Goal: Task Accomplishment & Management: Manage account settings

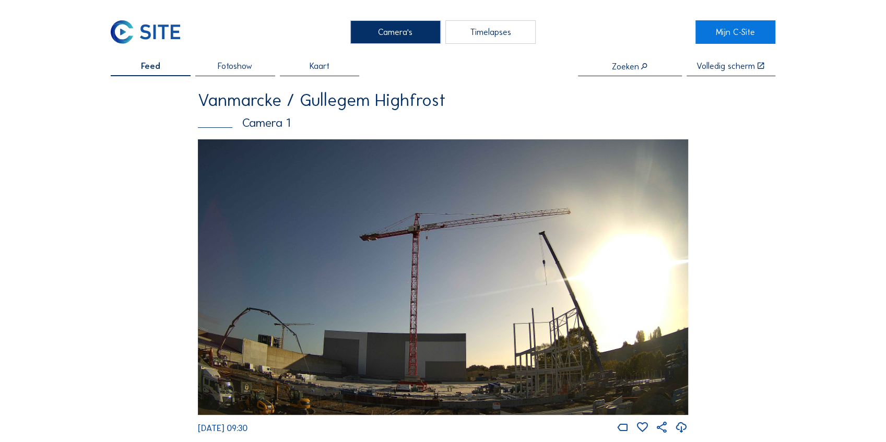
click at [628, 66] on input "text" at bounding box center [630, 66] width 104 height 9
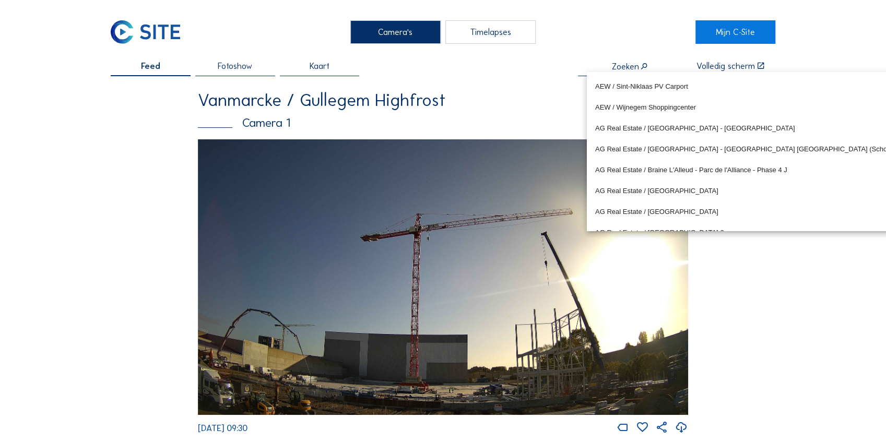
click at [459, 68] on div "Feed Fotoshow Kaart Zoeken Volledig scherm" at bounding box center [443, 69] width 665 height 15
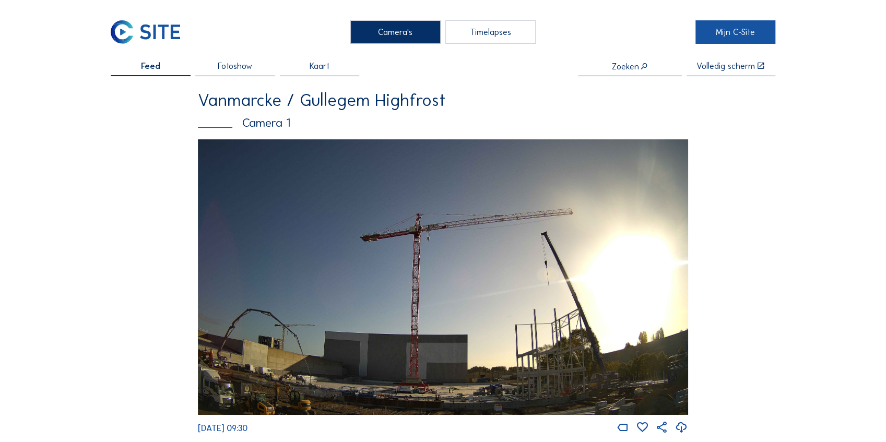
click at [715, 32] on link "Mijn C-Site" at bounding box center [736, 32] width 80 height 24
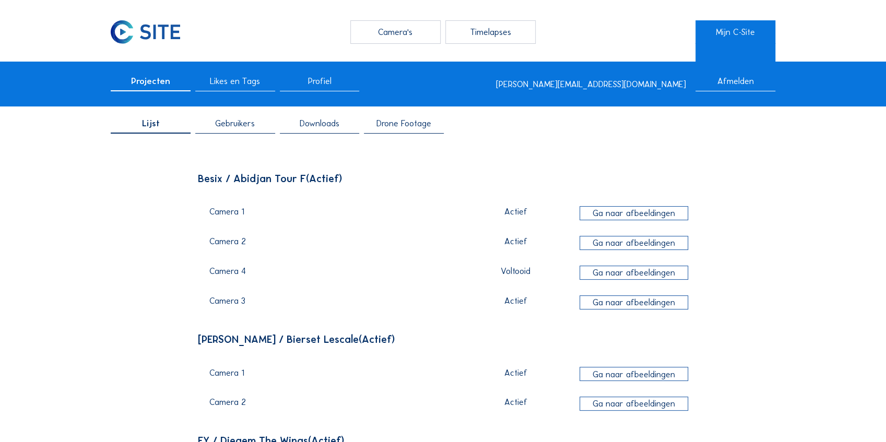
click at [244, 121] on span "Gebruikers" at bounding box center [235, 123] width 40 height 9
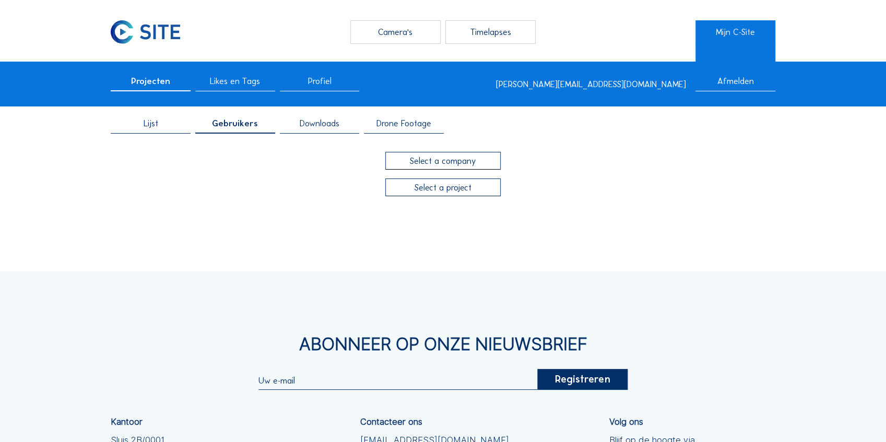
click at [468, 160] on div at bounding box center [443, 161] width 114 height 17
click at [468, 160] on div "Camera's Timelapses Mijn C-Site Projecten Likes en Tags Profiel [PERSON_NAME][E…" at bounding box center [443, 311] width 886 height 622
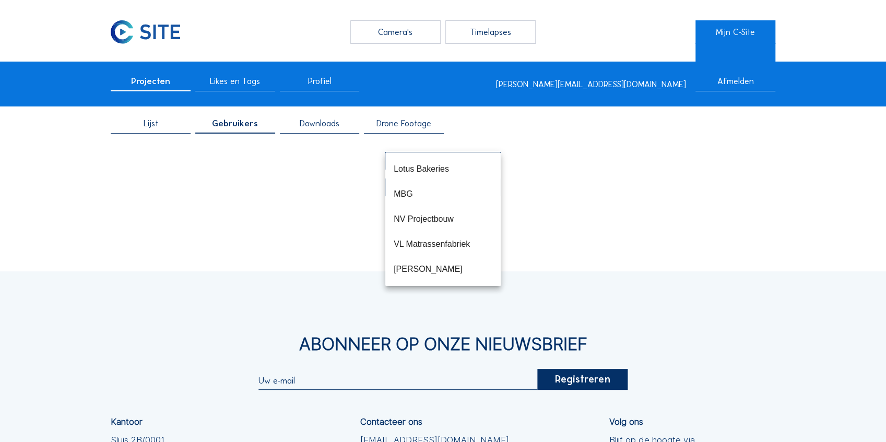
click at [671, 232] on div "Camera's Timelapses Mijn C-Site Projecten Likes en Tags Profiel [PERSON_NAME][E…" at bounding box center [443, 311] width 886 height 622
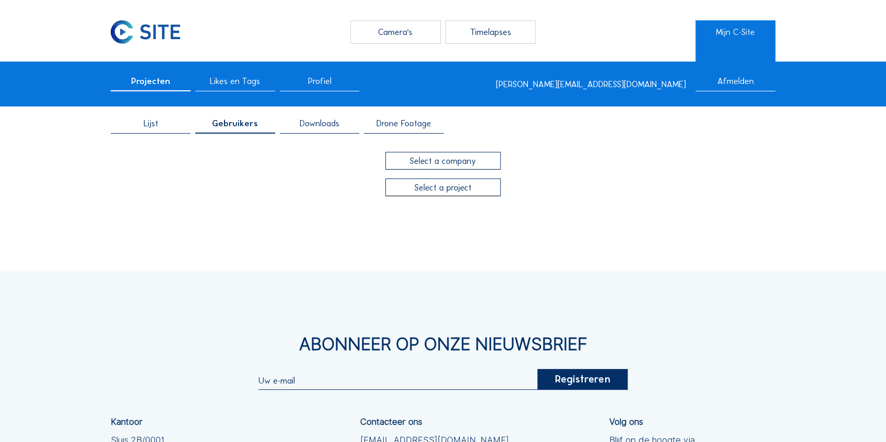
click at [494, 190] on div at bounding box center [443, 187] width 114 height 17
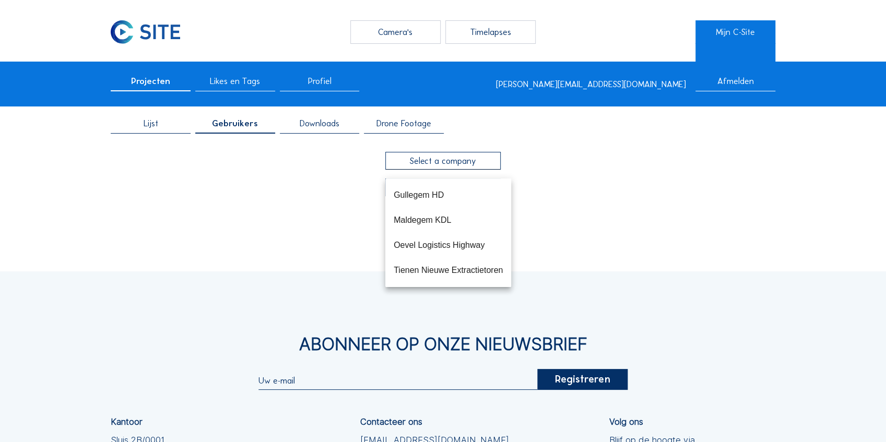
click at [617, 211] on div "Camera's Timelapses Mijn C-Site Projecten Likes en Tags Profiel [PERSON_NAME][E…" at bounding box center [443, 311] width 886 height 622
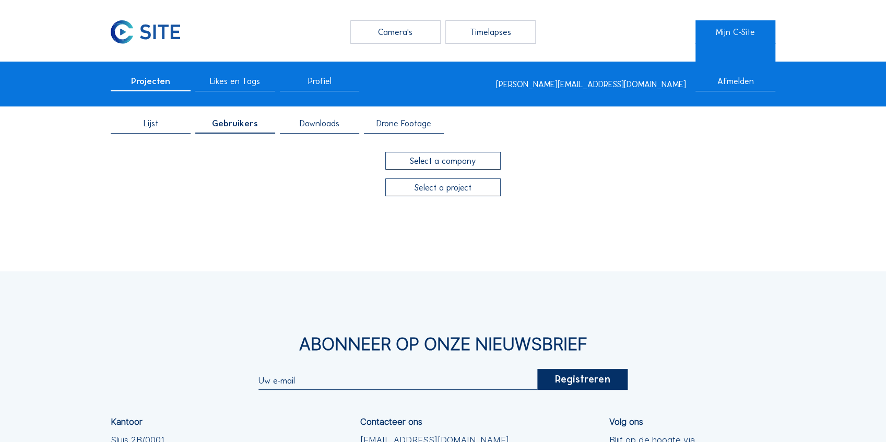
click at [447, 185] on div at bounding box center [443, 187] width 114 height 17
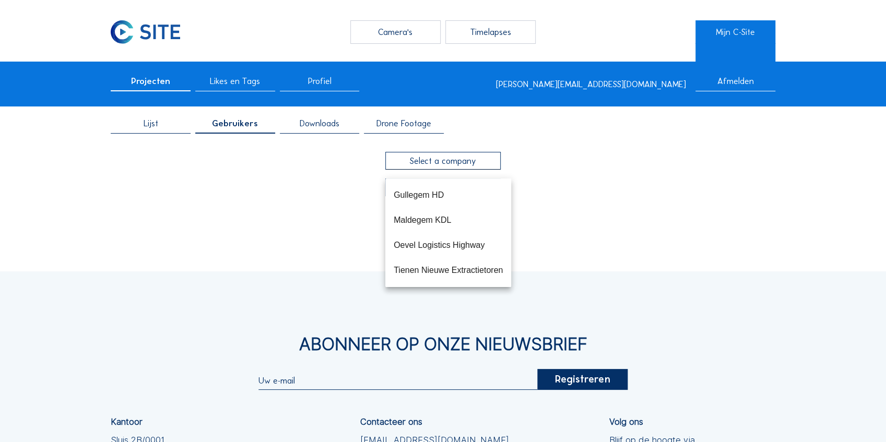
click at [639, 194] on div at bounding box center [443, 188] width 490 height 18
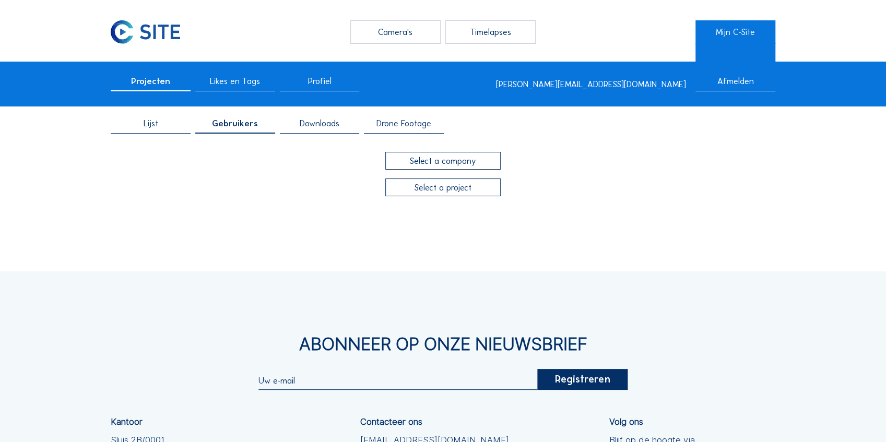
click at [228, 126] on span "Gebruikers" at bounding box center [235, 123] width 46 height 9
click at [437, 162] on div at bounding box center [443, 161] width 114 height 17
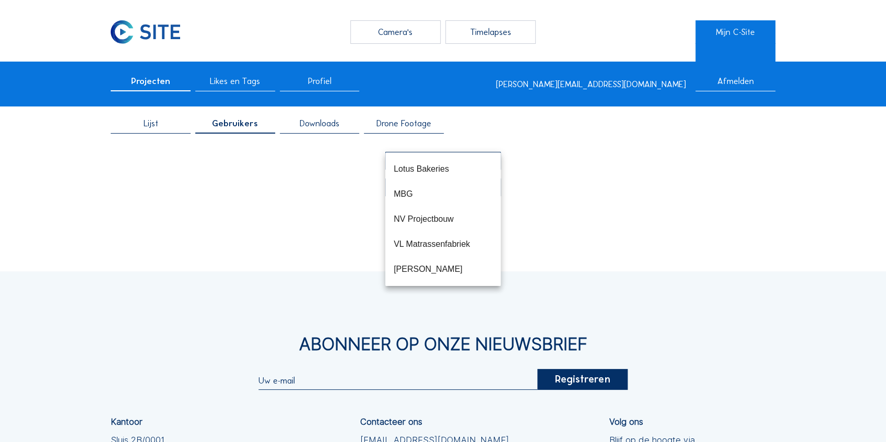
click at [346, 185] on div at bounding box center [443, 188] width 490 height 18
drag, startPoint x: 346, startPoint y: 185, endPoint x: 376, endPoint y: 182, distance: 29.9
click at [346, 185] on div at bounding box center [443, 188] width 490 height 18
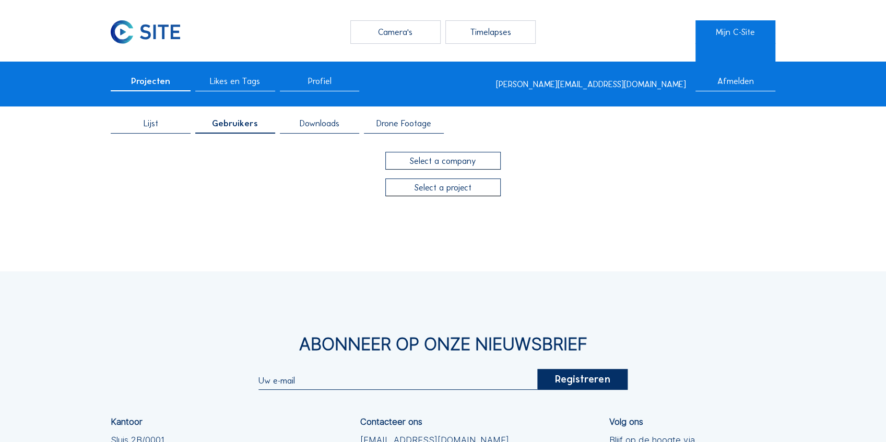
click at [405, 183] on div at bounding box center [443, 187] width 114 height 17
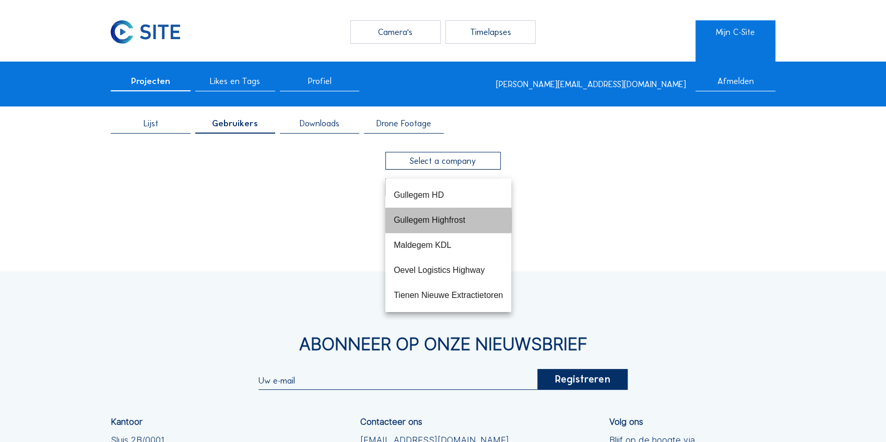
click at [425, 218] on div "Gullegem Highfrost" at bounding box center [448, 220] width 109 height 10
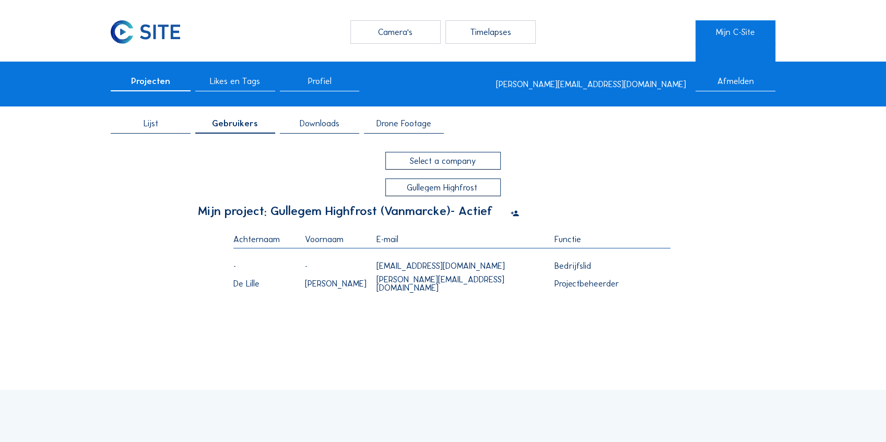
click at [518, 213] on icon at bounding box center [515, 213] width 9 height 10
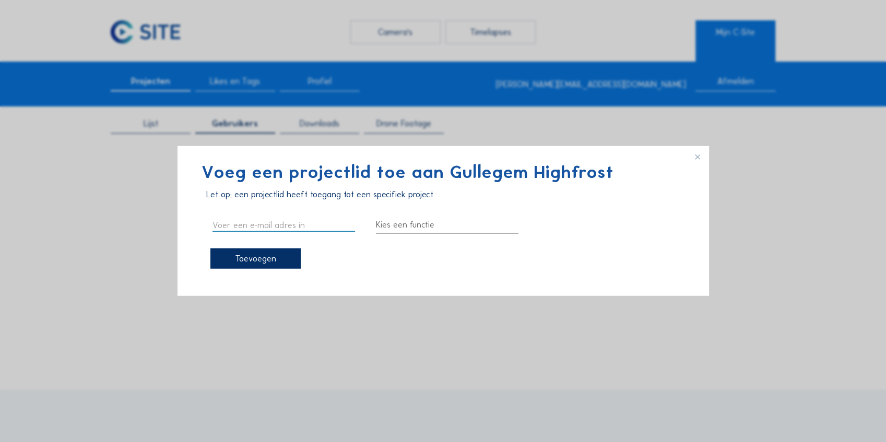
click at [301, 220] on input "text" at bounding box center [284, 225] width 143 height 14
paste input "[PERSON_NAME][EMAIL_ADDRESS][DOMAIN_NAME]"
type input "[PERSON_NAME][EMAIL_ADDRESS][DOMAIN_NAME]"
click at [408, 227] on div at bounding box center [447, 224] width 143 height 17
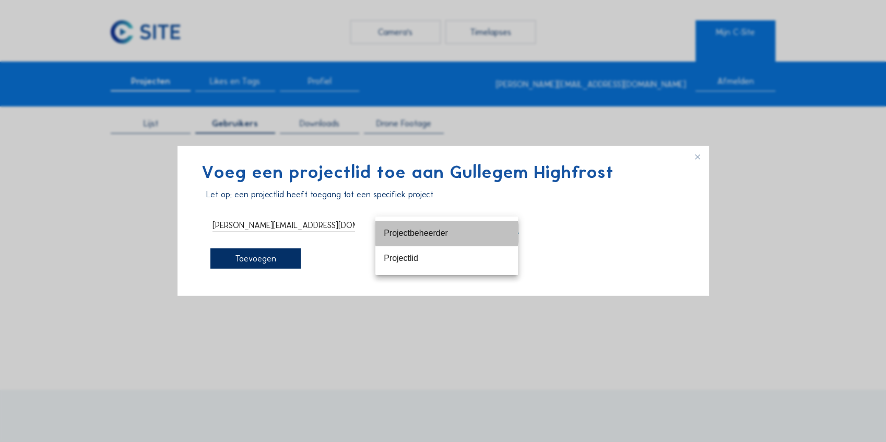
click at [416, 236] on div "Projectbeheerder" at bounding box center [447, 233] width 126 height 10
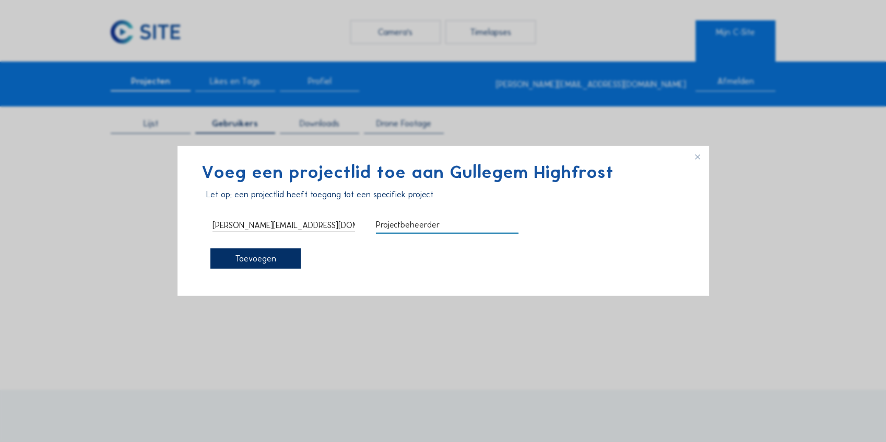
click at [280, 253] on div "Toevoegen" at bounding box center [256, 258] width 90 height 21
